Goal: Find specific page/section: Find specific page/section

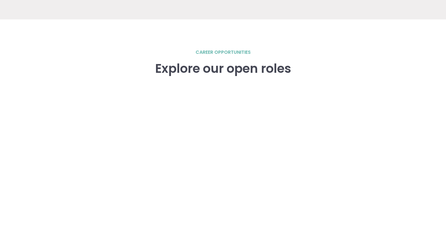
click at [215, 55] on h2 "career opportunities" at bounding box center [222, 52] width 55 height 7
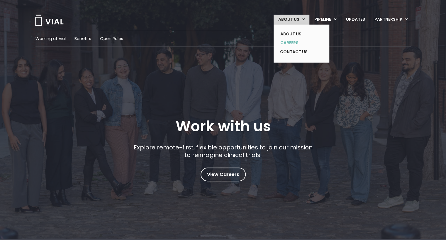
click at [296, 46] on link "CAREERS" at bounding box center [296, 42] width 43 height 9
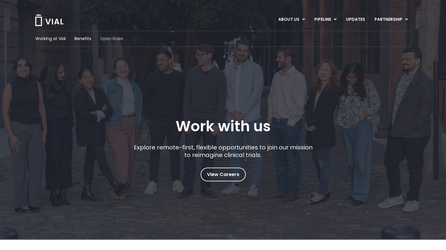
click at [110, 36] on span "Open Roles" at bounding box center [111, 39] width 23 height 6
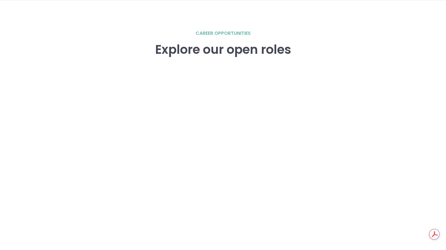
scroll to position [898, 0]
